Goal: Find specific page/section: Find specific page/section

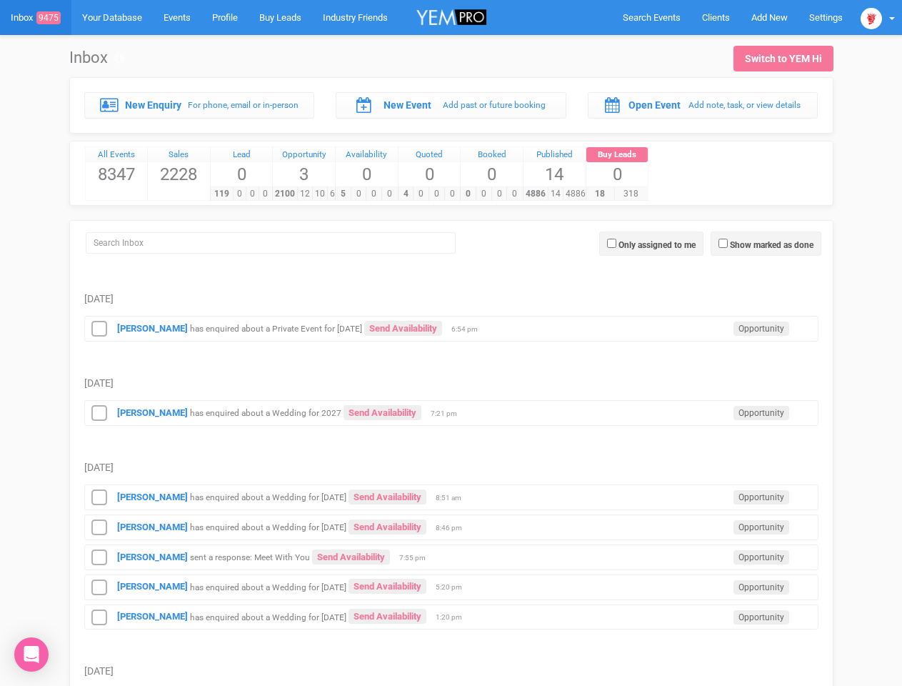
click at [451, 343] on td "[DATE]" at bounding box center [451, 368] width 734 height 54
click at [651, 17] on span "Search Events" at bounding box center [652, 17] width 58 height 11
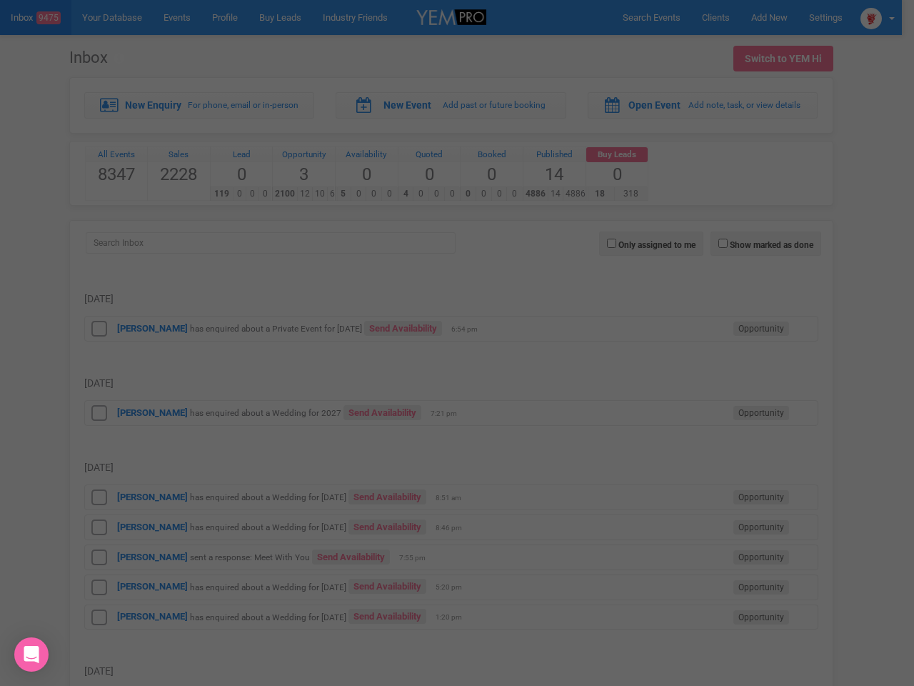
click at [878, 17] on div at bounding box center [457, 343] width 914 height 686
click at [766, 244] on div at bounding box center [457, 343] width 914 height 686
click at [651, 244] on div at bounding box center [451, 143] width 428 height 286
click at [99, 328] on div at bounding box center [457, 343] width 914 height 686
click at [451, 411] on div at bounding box center [457, 343] width 914 height 686
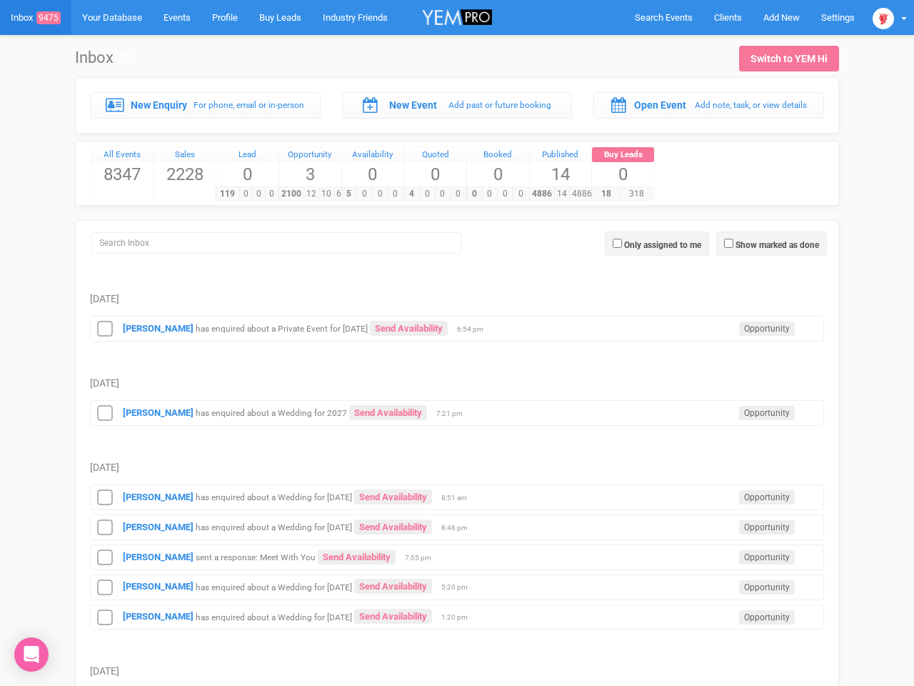
click at [99, 413] on icon at bounding box center [104, 413] width 21 height 19
